Goal: Book appointment/travel/reservation

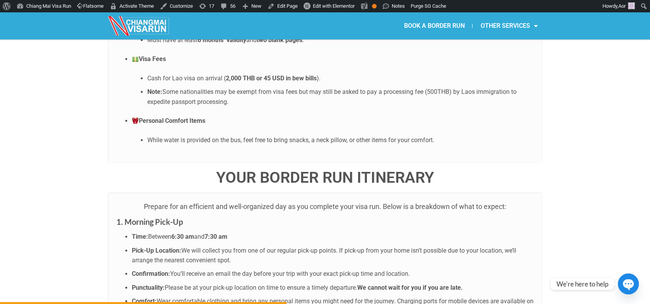
scroll to position [1333, 0]
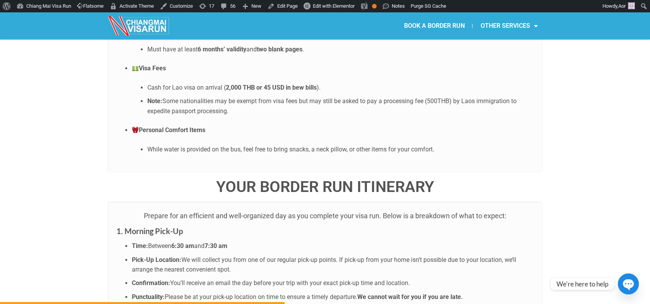
drag, startPoint x: 448, startPoint y: 148, endPoint x: 215, endPoint y: 143, distance: 233.2
click at [215, 179] on h4 "YOUR BORDER RUN ITINERARY" at bounding box center [325, 186] width 433 height 15
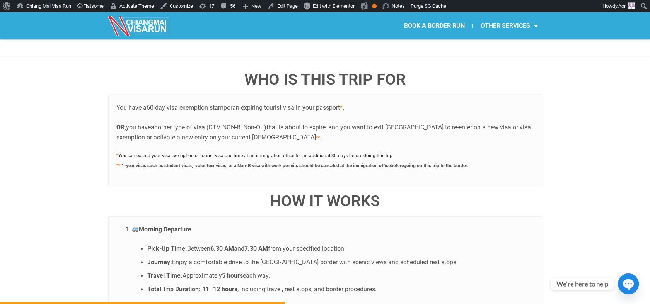
scroll to position [1862, 0]
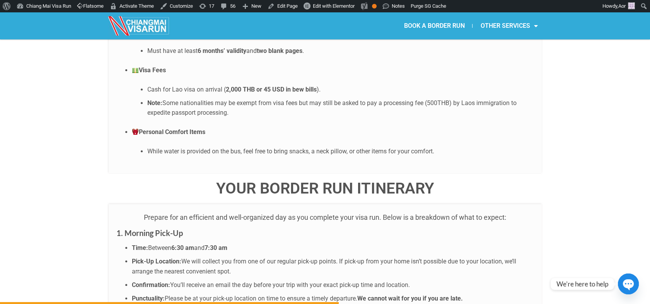
copy h4 "YOUR BORDER RUN ITINERARY"
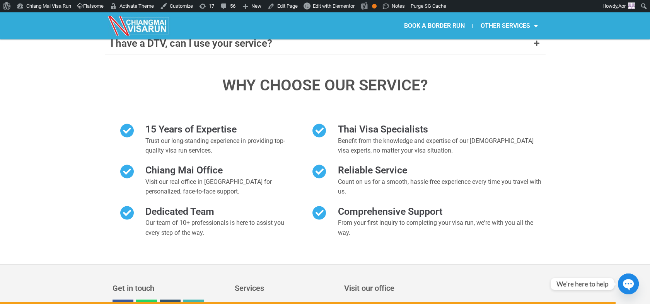
scroll to position [3437, 0]
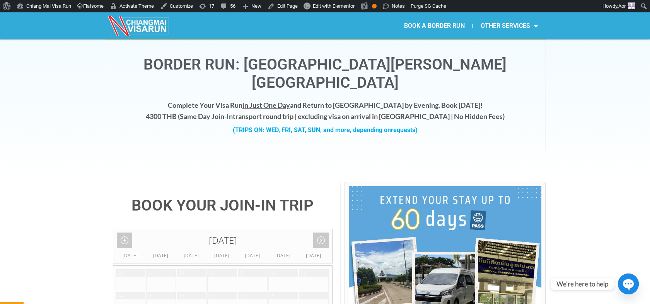
scroll to position [129, 0]
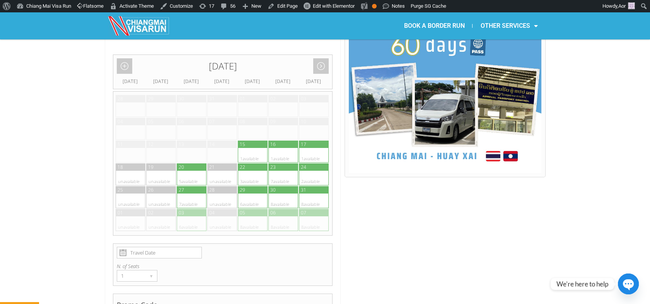
click at [251, 148] on div at bounding box center [245, 155] width 15 height 15
type input "15 August 2025"
radio input "true"
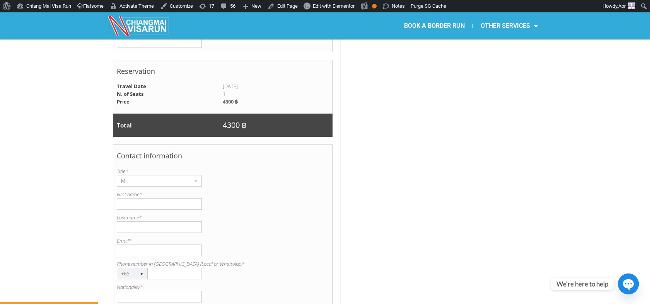
scroll to position [546, 0]
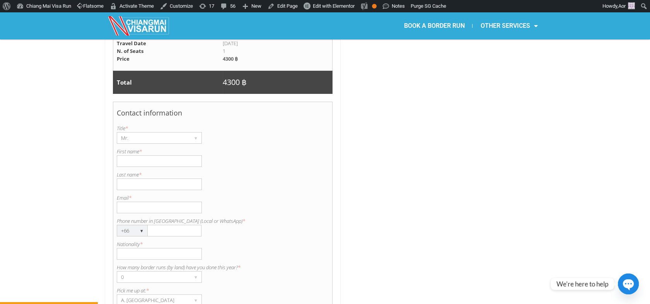
click at [143, 202] on input "Email *" at bounding box center [159, 208] width 85 height 12
paste input "0968391416"
type input "0968391416"
click at [164, 225] on input "Phone number in Thailand (Local or WhatsApp) *" at bounding box center [175, 231] width 54 height 12
paste input "0968391416"
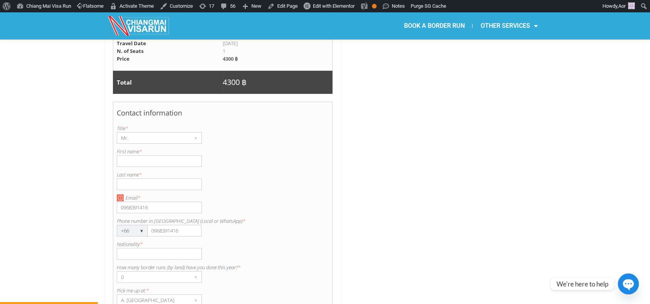
type input "0968391416"
drag, startPoint x: 144, startPoint y: 189, endPoint x: 118, endPoint y: 188, distance: 26.3
click at [118, 202] on input "0968391416" at bounding box center [159, 208] width 85 height 12
click at [156, 171] on div "Last name is required. Last name *" at bounding box center [223, 180] width 212 height 19
click at [143, 171] on label "Last name *" at bounding box center [223, 175] width 212 height 8
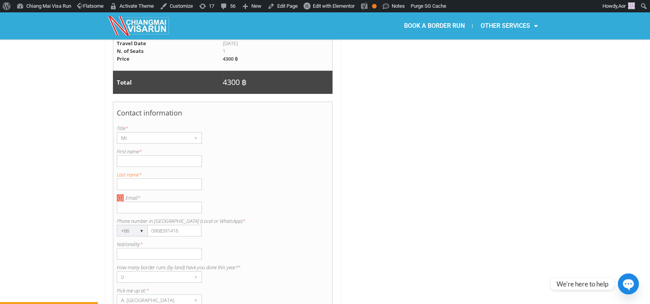
click at [143, 179] on input "Last name *" at bounding box center [159, 185] width 85 height 12
click at [139, 155] on input "First name *" at bounding box center [159, 161] width 85 height 12
type input "Gvidas"
click at [163, 179] on input "Last name *" at bounding box center [159, 185] width 85 height 12
type input "Lubys"
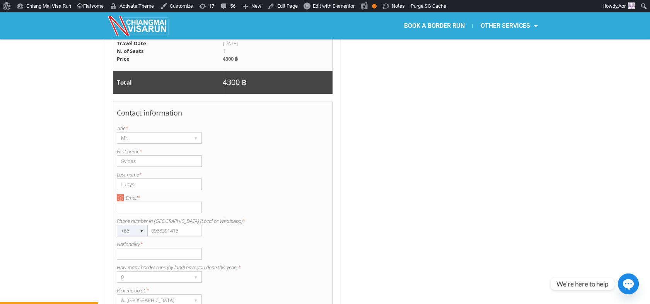
click at [131, 202] on input "Email *" at bounding box center [159, 208] width 85 height 12
type input "gvidas.fohow@gmail.com"
click at [160, 248] on input "Nationality *" at bounding box center [159, 254] width 85 height 12
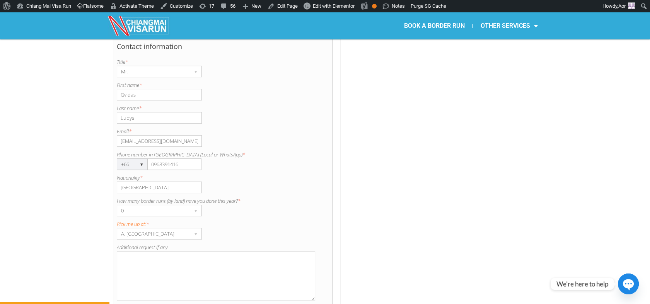
scroll to position [631, 0]
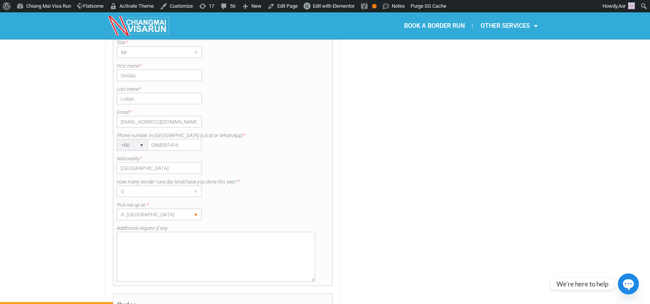
type input "[GEOGRAPHIC_DATA]"
click at [142, 209] on div "A. [GEOGRAPHIC_DATA]" at bounding box center [152, 214] width 70 height 11
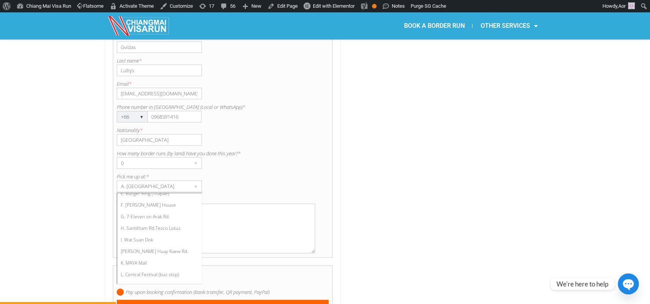
scroll to position [674, 0]
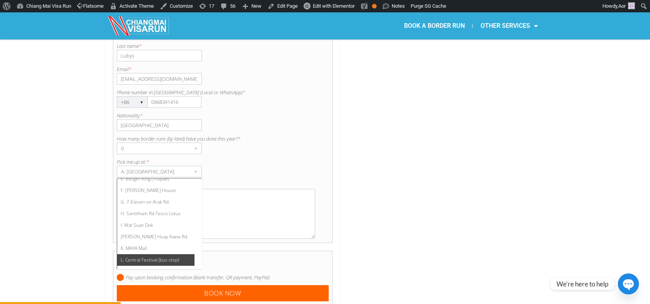
click at [144, 254] on li "L. Central Festival (bus stop)" at bounding box center [155, 260] width 77 height 12
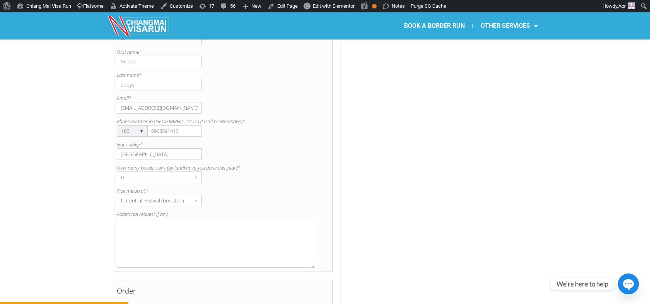
scroll to position [718, 0]
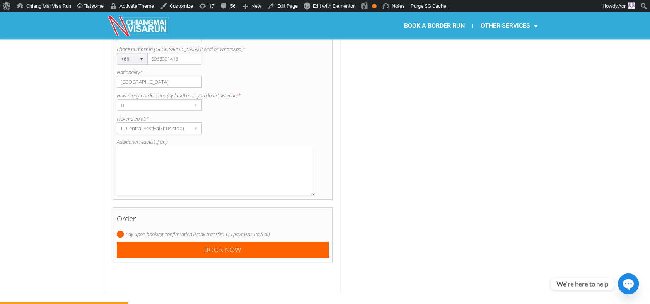
click at [286, 221] on div "Order Pay upon booking confirmation (Bank transfer, QR payment, PayPal) 01 Jan …" at bounding box center [223, 235] width 220 height 55
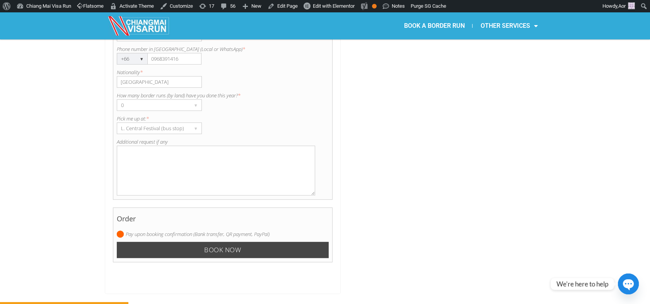
click at [265, 242] on input "Book now" at bounding box center [223, 250] width 212 height 17
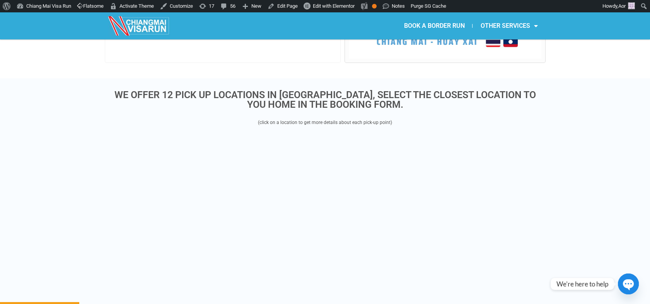
scroll to position [212, 0]
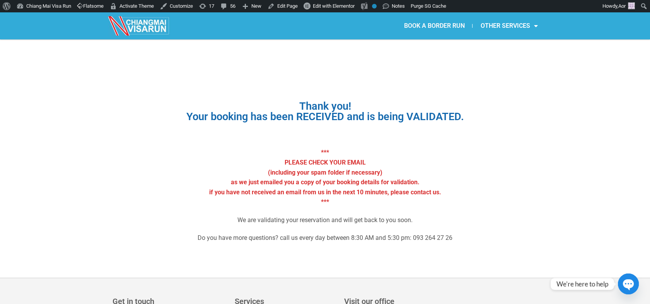
click at [436, 23] on link "BOOK A BORDER RUN" at bounding box center [434, 26] width 76 height 18
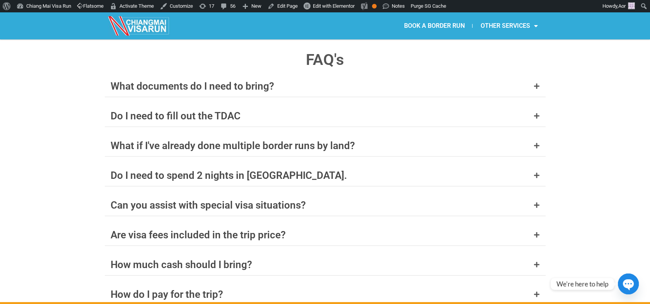
scroll to position [3468, 0]
